Goal: Check status: Check status

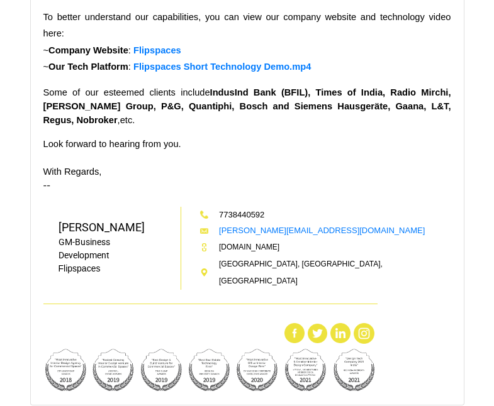
scroll to position [644, 0]
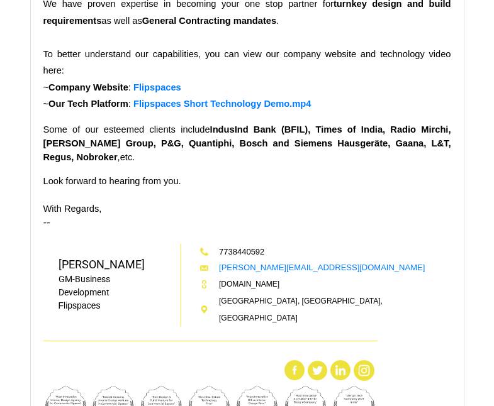
scroll to position [621, 0]
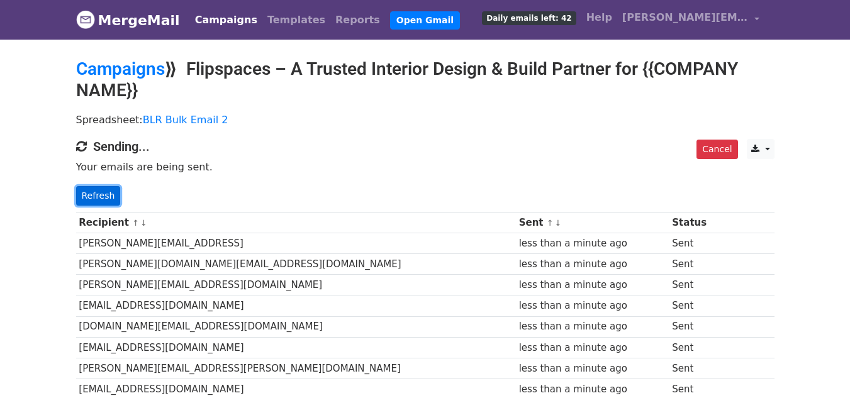
click at [99, 197] on link "Refresh" at bounding box center [98, 196] width 45 height 20
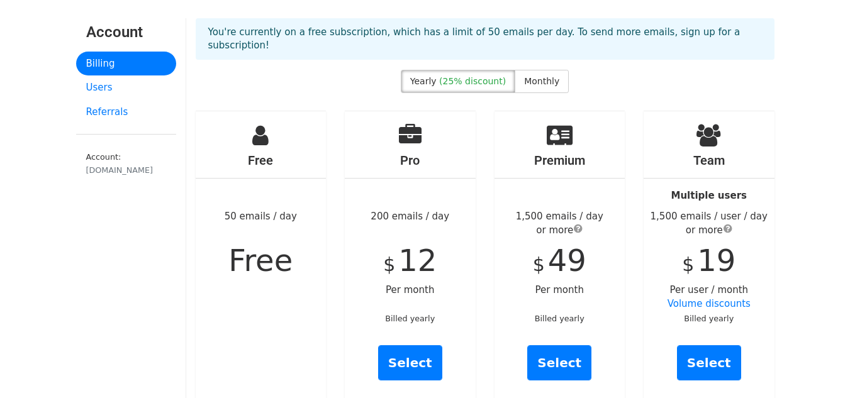
scroll to position [41, 0]
